Goal: Task Accomplishment & Management: Manage account settings

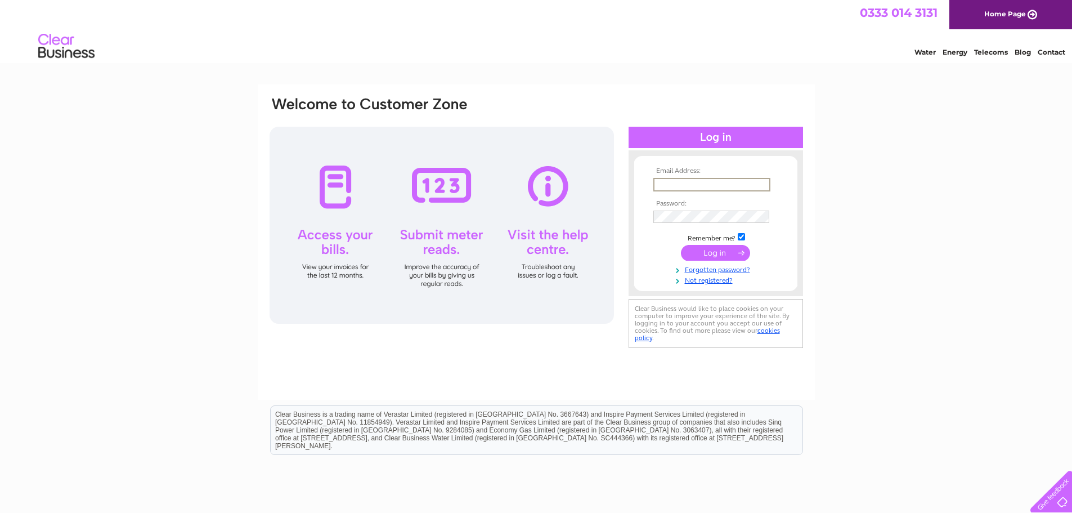
click at [686, 190] on input "text" at bounding box center [711, 185] width 117 height 14
click at [675, 172] on th "Email Address:" at bounding box center [715, 171] width 131 height 8
click at [672, 176] on td at bounding box center [715, 184] width 131 height 18
click at [671, 186] on input "text" at bounding box center [711, 185] width 117 height 14
click at [865, 200] on div "Email Address: Password:" at bounding box center [536, 337] width 1072 height 507
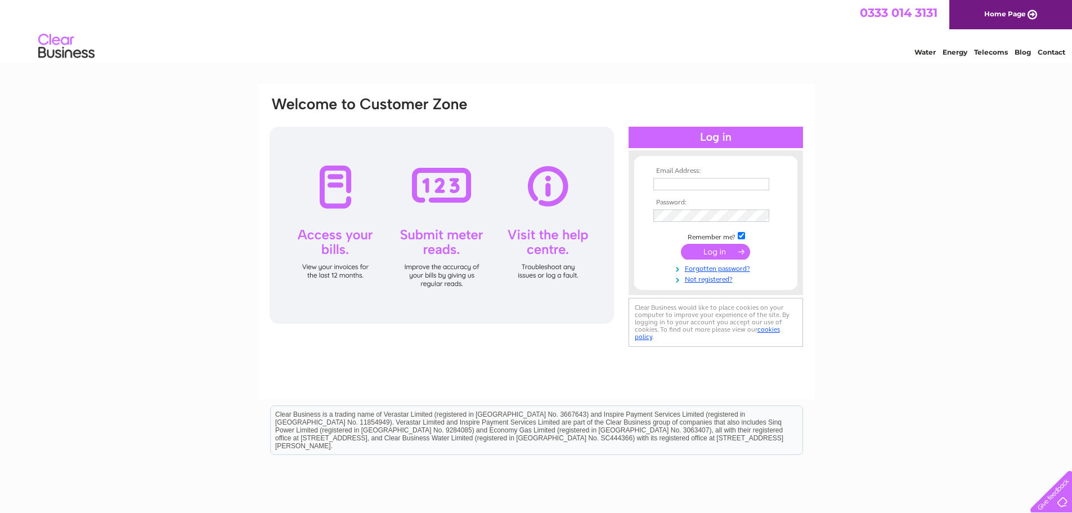
click at [672, 190] on input "text" at bounding box center [711, 184] width 116 height 12
click at [576, 98] on div at bounding box center [428, 111] width 321 height 31
click at [664, 191] on td at bounding box center [715, 184] width 131 height 18
click at [664, 190] on input "text" at bounding box center [711, 185] width 117 height 14
type input "[EMAIL_ADDRESS][DOMAIN_NAME]"
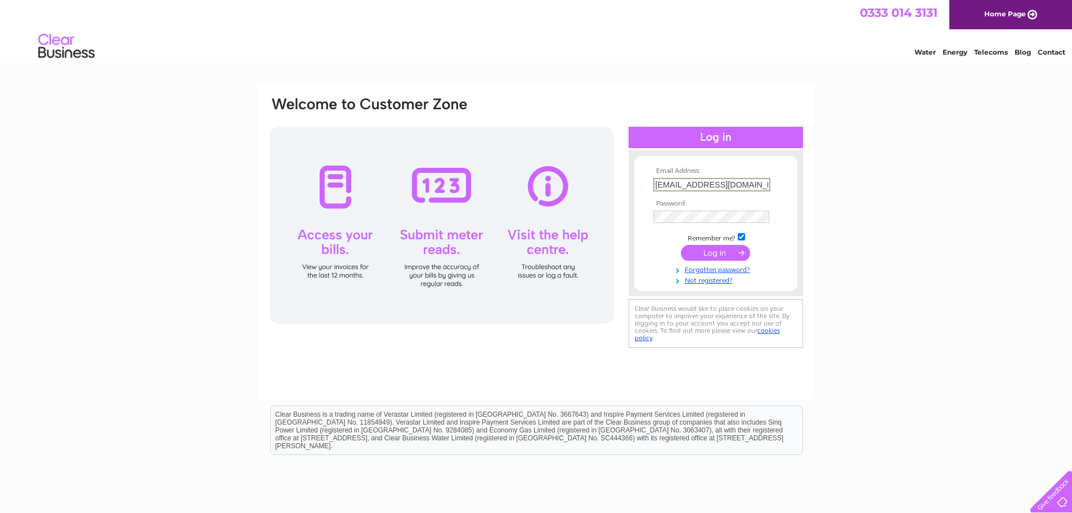
click at [681, 245] on input "submit" at bounding box center [715, 253] width 69 height 16
